Goal: Information Seeking & Learning: Find specific fact

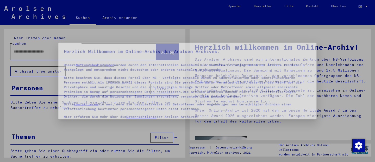
type input "**********"
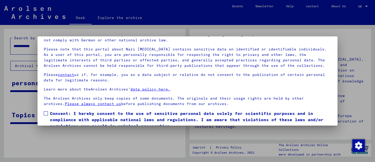
scroll to position [42, 0]
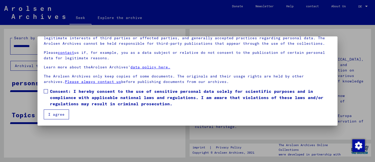
click at [47, 92] on span at bounding box center [46, 91] width 4 height 4
click at [53, 115] on font "I agree" at bounding box center [56, 114] width 16 height 5
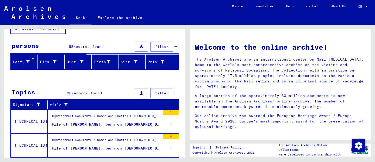
scroll to position [52, 0]
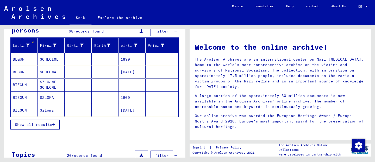
click at [52, 125] on icon "button" at bounding box center [53, 125] width 3 height 4
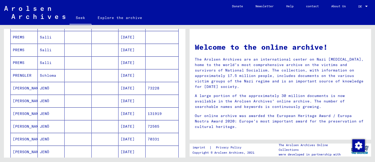
scroll to position [270, 0]
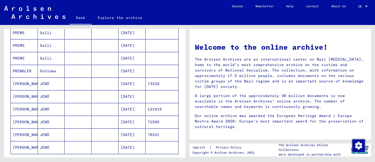
click at [83, 97] on mat-cell at bounding box center [78, 96] width 27 height 12
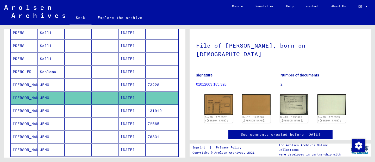
scroll to position [22, 0]
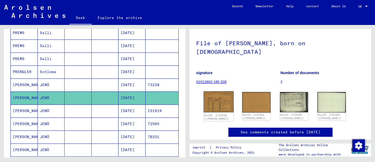
click at [218, 98] on img at bounding box center [219, 101] width 30 height 21
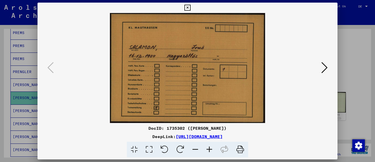
click at [322, 65] on icon at bounding box center [324, 67] width 6 height 12
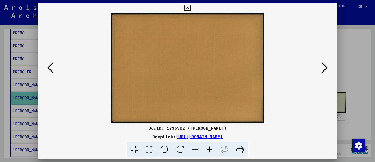
click at [325, 68] on icon at bounding box center [324, 67] width 6 height 12
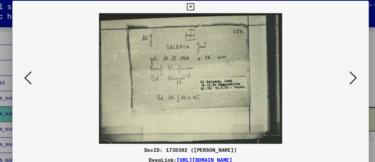
click at [322, 65] on icon at bounding box center [324, 67] width 6 height 12
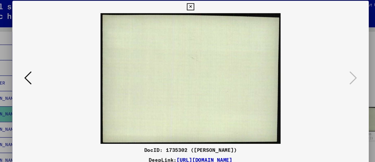
click at [47, 69] on button at bounding box center [50, 68] width 9 height 15
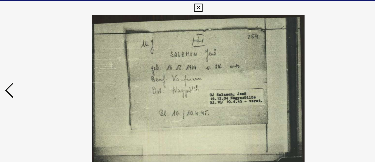
click at [187, 10] on icon at bounding box center [187, 8] width 6 height 6
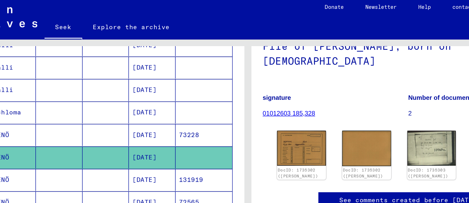
scroll to position [55, 0]
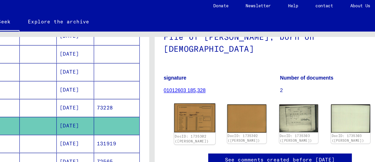
click at [219, 77] on img at bounding box center [219, 87] width 30 height 21
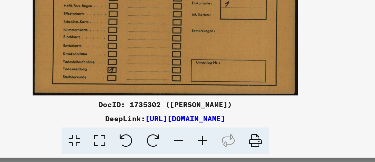
drag, startPoint x: 284, startPoint y: 139, endPoint x: 123, endPoint y: 135, distance: 160.4
click at [123, 135] on div "DeepLink: [URL][DOMAIN_NAME]" at bounding box center [187, 137] width 300 height 6
copy font "[URL][DOMAIN_NAME]"
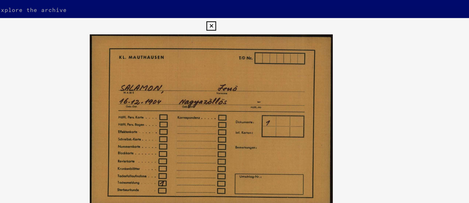
click at [234, 27] on icon at bounding box center [234, 28] width 6 height 6
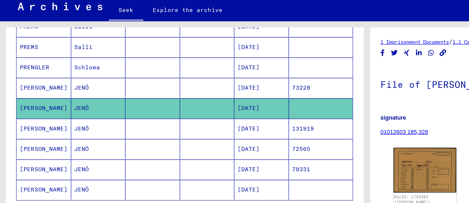
scroll to position [298, 0]
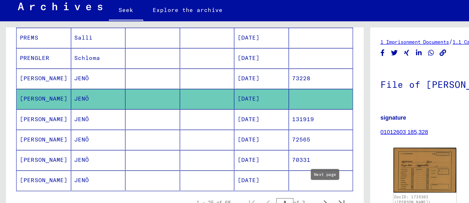
click at [208, 139] on icon "Next page" at bounding box center [208, 141] width 2 height 4
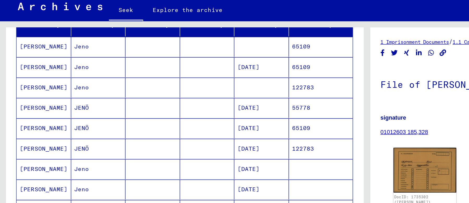
scroll to position [53, 0]
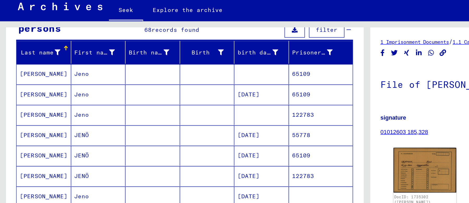
click at [165, 60] on mat-cell at bounding box center [167, 58] width 35 height 13
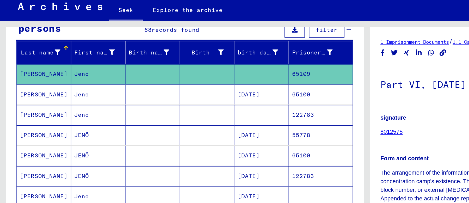
click at [113, 83] on mat-cell at bounding box center [97, 84] width 35 height 13
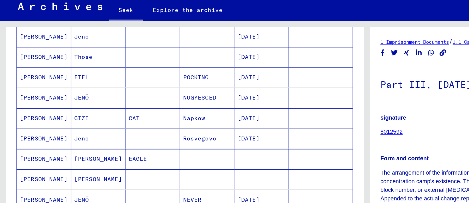
scroll to position [196, 0]
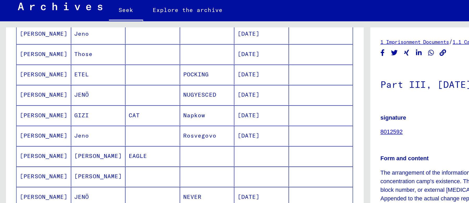
click at [130, 85] on mat-cell "Napkow" at bounding box center [132, 85] width 35 height 13
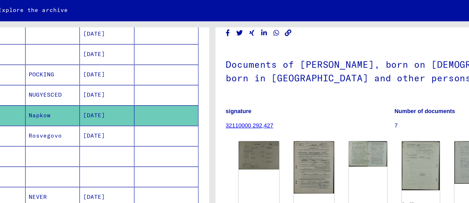
scroll to position [196, 0]
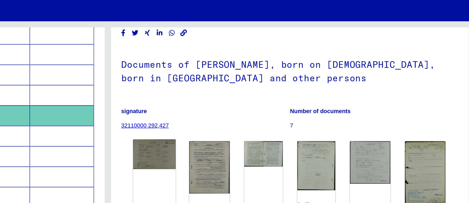
click at [270, 110] on img at bounding box center [264, 110] width 27 height 19
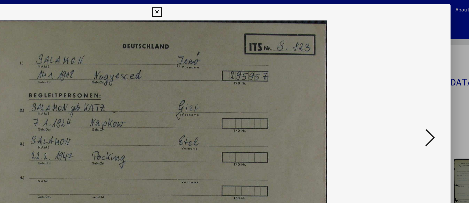
click at [233, 7] on icon at bounding box center [234, 8] width 6 height 6
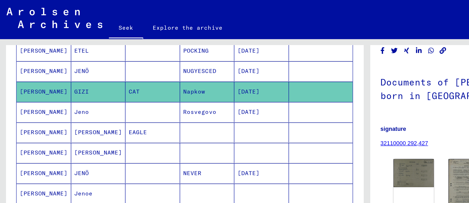
scroll to position [224, 0]
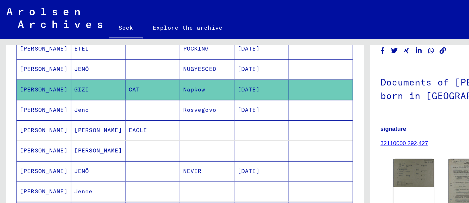
click at [105, 77] on mat-cell "EAGLE" at bounding box center [97, 83] width 35 height 13
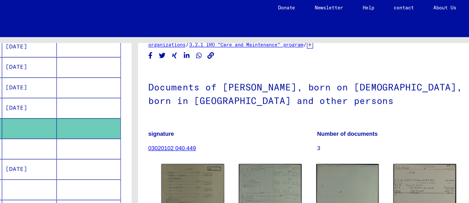
scroll to position [18, 0]
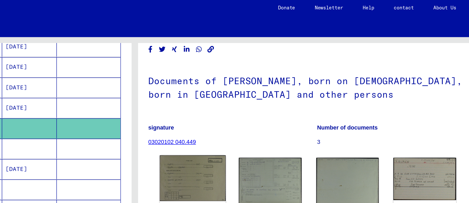
click at [269, 102] on img at bounding box center [271, 115] width 42 height 29
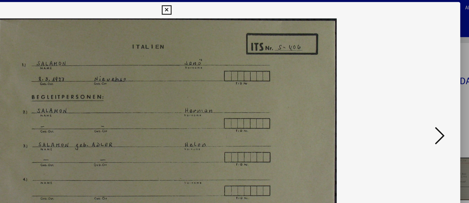
click at [236, 10] on icon at bounding box center [234, 8] width 6 height 6
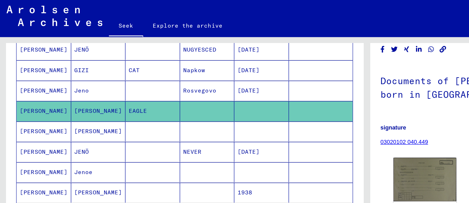
scroll to position [236, 0]
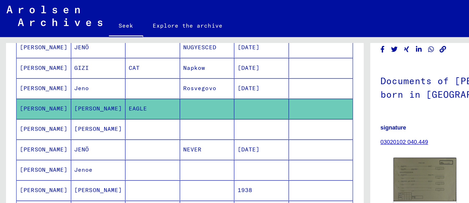
click at [83, 78] on mat-cell at bounding box center [97, 83] width 35 height 13
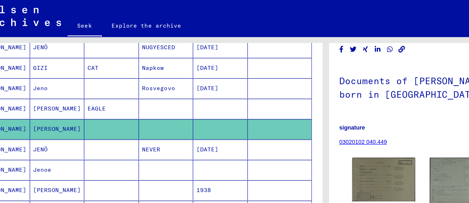
click at [92, 77] on mat-cell at bounding box center [97, 83] width 35 height 13
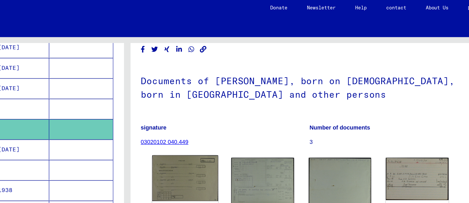
click at [266, 108] on img at bounding box center [271, 115] width 42 height 29
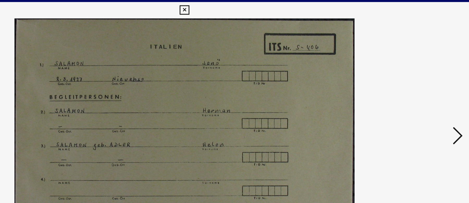
click at [375, 86] on icon at bounding box center [409, 88] width 6 height 12
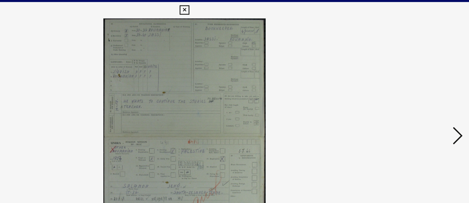
click at [375, 86] on icon at bounding box center [409, 88] width 6 height 12
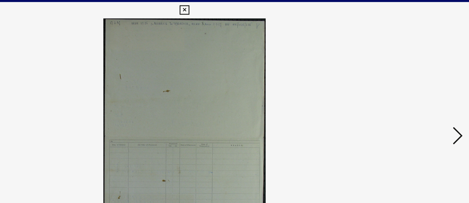
click at [375, 86] on icon at bounding box center [409, 88] width 6 height 12
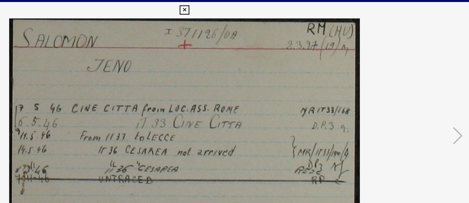
click at [233, 6] on icon at bounding box center [234, 8] width 6 height 6
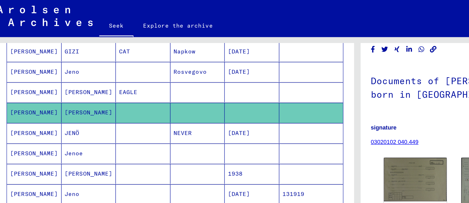
scroll to position [253, 0]
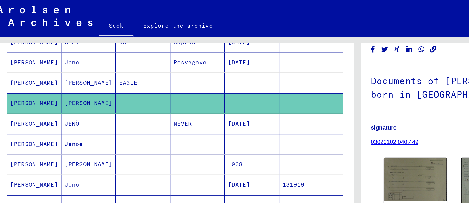
click at [93, 88] on mat-cell at bounding box center [97, 93] width 35 height 13
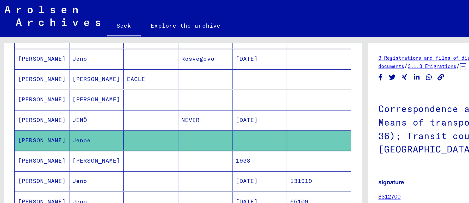
scroll to position [258, 0]
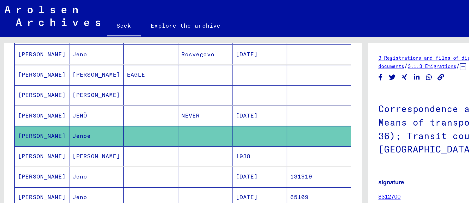
click at [112, 102] on mat-cell at bounding box center [97, 101] width 35 height 13
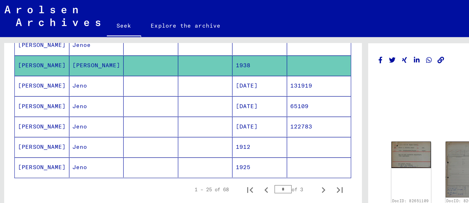
scroll to position [316, 0]
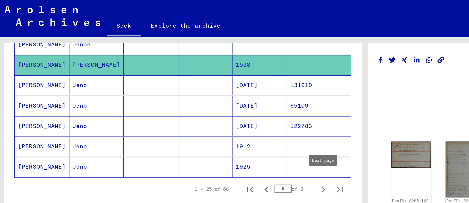
click at [206, 119] on icon "Next page" at bounding box center [207, 122] width 7 height 7
type input "*"
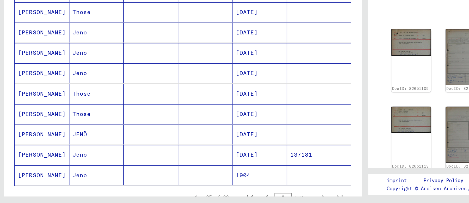
scroll to position [154, 0]
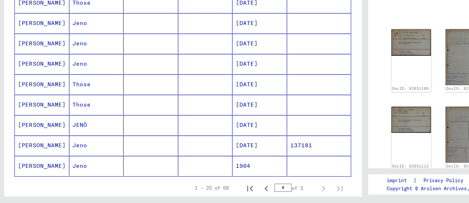
click at [136, 162] on mat-cell at bounding box center [132, 179] width 35 height 13
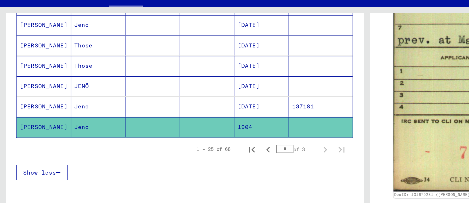
scroll to position [300, 0]
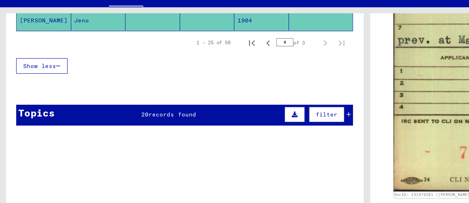
click at [77, 93] on div "Topics 20 records found filter" at bounding box center [117, 93] width 215 height 13
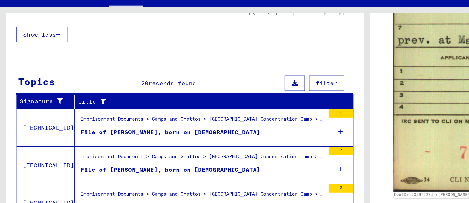
scroll to position [320, 0]
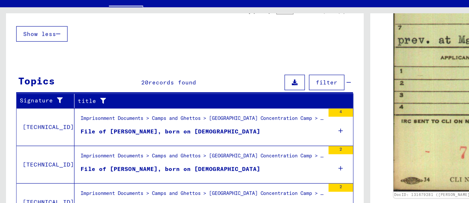
click at [78, 118] on font "Imprisonment Documents > Camps and Ghettos > [GEOGRAPHIC_DATA] Concentration Ca…" at bounding box center [250, 120] width 396 height 4
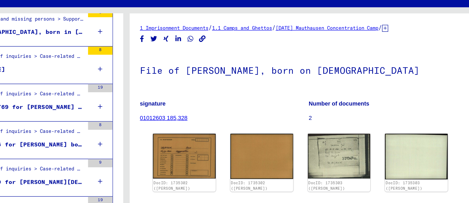
scroll to position [0, 0]
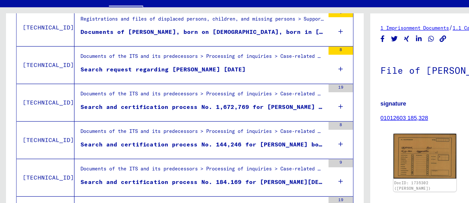
click at [66, 86] on font "Search and certification process No. 1,672,769 for [PERSON_NAME] born [DEMOGRAP…" at bounding box center [155, 88] width 206 height 5
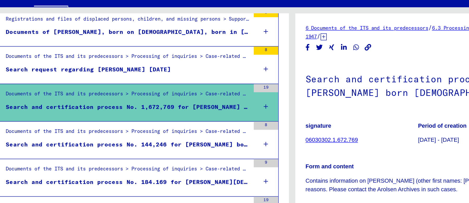
click at [120, 104] on div "Documents of the ITS and its predecessors > Processing of inquiries > Case-rela…" at bounding box center [130, 105] width 156 height 7
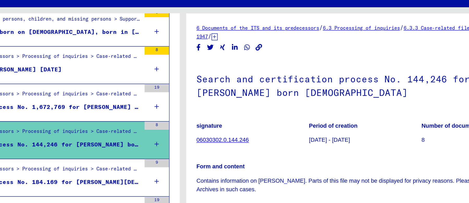
click at [262, 111] on font "06030302.0.144.246" at bounding box center [259, 110] width 33 height 4
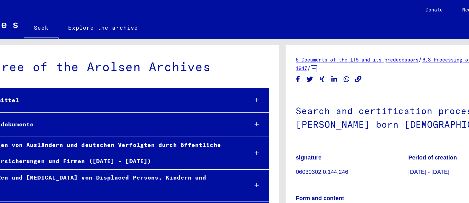
scroll to position [12345, 0]
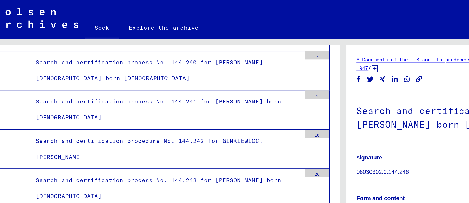
click at [147, 162] on font "Search and certification process No. 144,246 for [PERSON_NAME] born [DEMOGRAPHI…" at bounding box center [116, 195] width 157 height 15
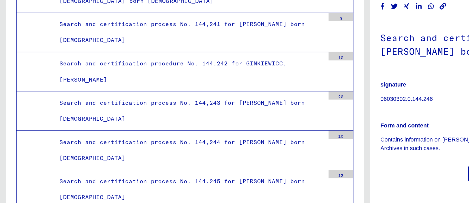
scroll to position [12345, 0]
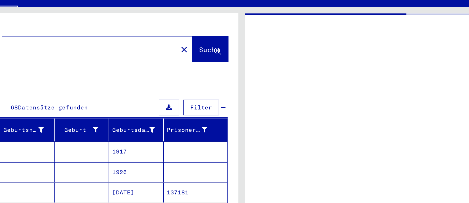
type input "*******"
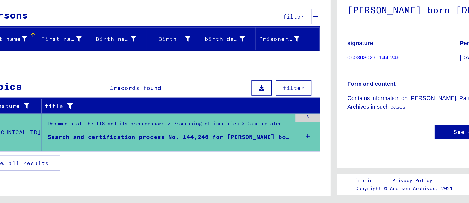
click at [46, 162] on button "Show all results" at bounding box center [34, 177] width 49 height 10
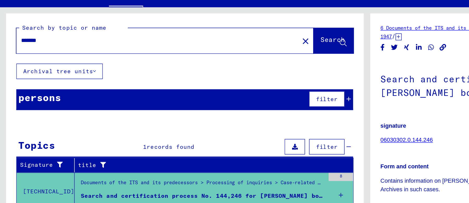
click at [35, 45] on input "*******" at bounding box center [101, 45] width 174 height 5
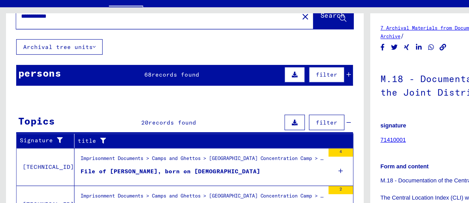
scroll to position [16, 0]
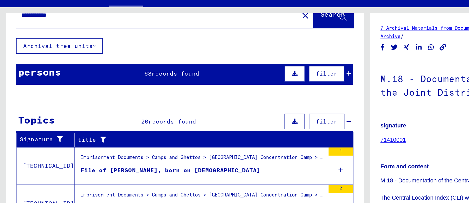
type input "**********"
click at [69, 123] on div "Imprisonment Documents > Camps and Ghettos > [GEOGRAPHIC_DATA] Concentration Ca…" at bounding box center [130, 121] width 156 height 7
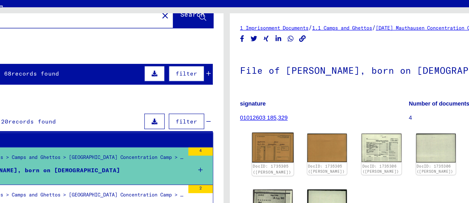
click at [259, 121] on img at bounding box center [264, 114] width 27 height 19
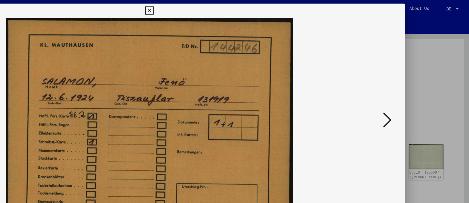
click at [375, 90] on icon at bounding box center [409, 88] width 6 height 12
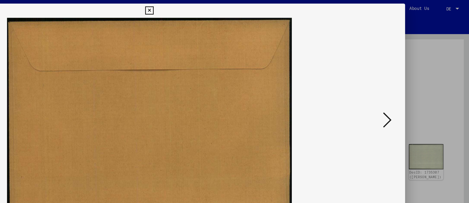
click at [375, 89] on button at bounding box center [408, 88] width 9 height 15
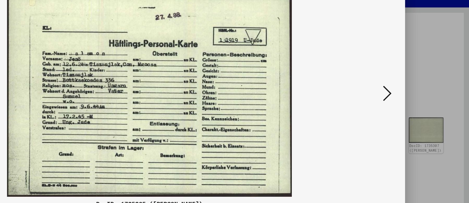
click at [375, 89] on button at bounding box center [408, 88] width 9 height 15
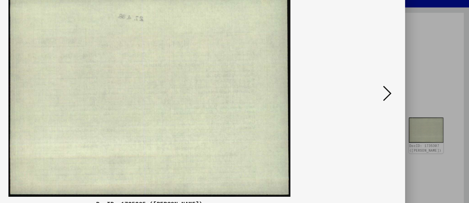
click at [375, 89] on button at bounding box center [408, 88] width 9 height 15
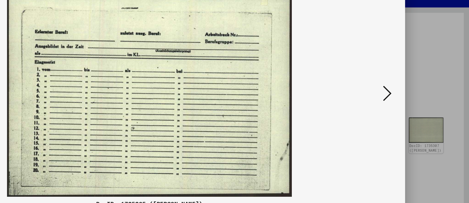
click at [375, 89] on button at bounding box center [408, 88] width 9 height 15
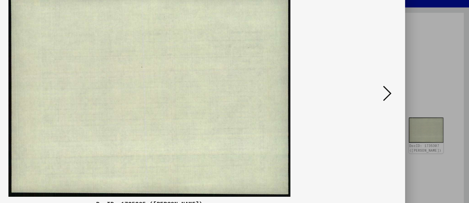
click at [375, 89] on button at bounding box center [408, 88] width 9 height 15
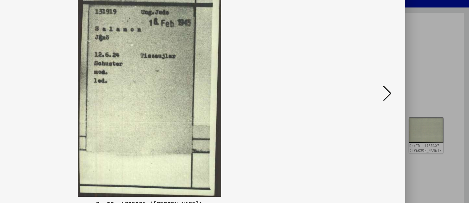
click at [375, 89] on button at bounding box center [408, 88] width 9 height 15
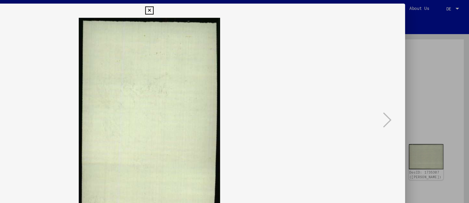
click at [231, 5] on button at bounding box center [234, 8] width 9 height 10
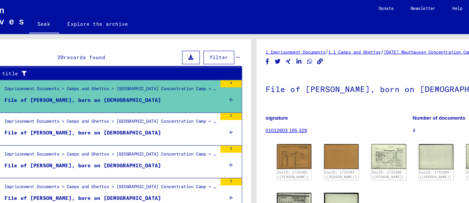
scroll to position [72, 0]
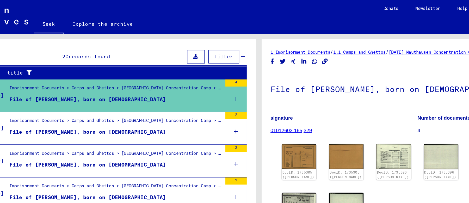
click at [145, 82] on mat-cell at bounding box center [132, 78] width 35 height 13
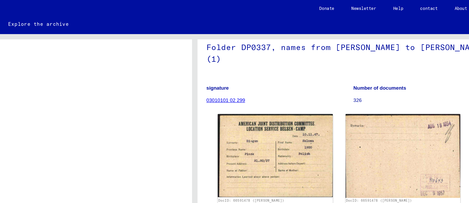
scroll to position [40, 0]
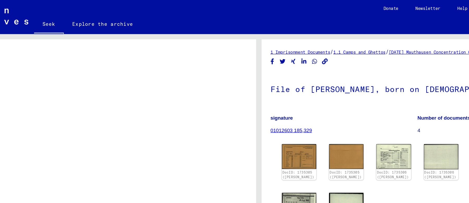
scroll to position [256, 0]
